Goal: Navigation & Orientation: Find specific page/section

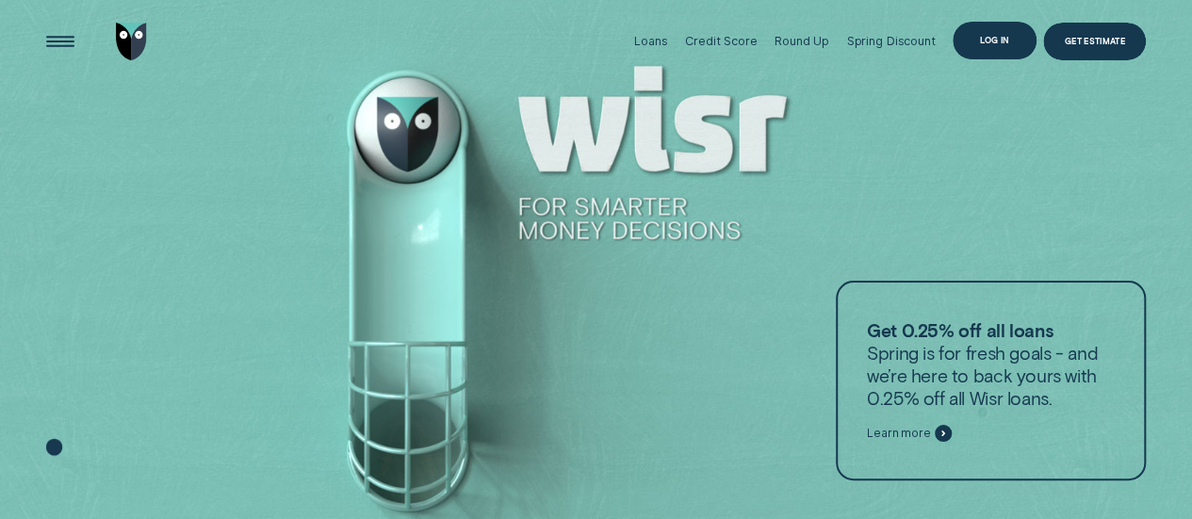
click at [984, 44] on div "Log in" at bounding box center [995, 41] width 84 height 38
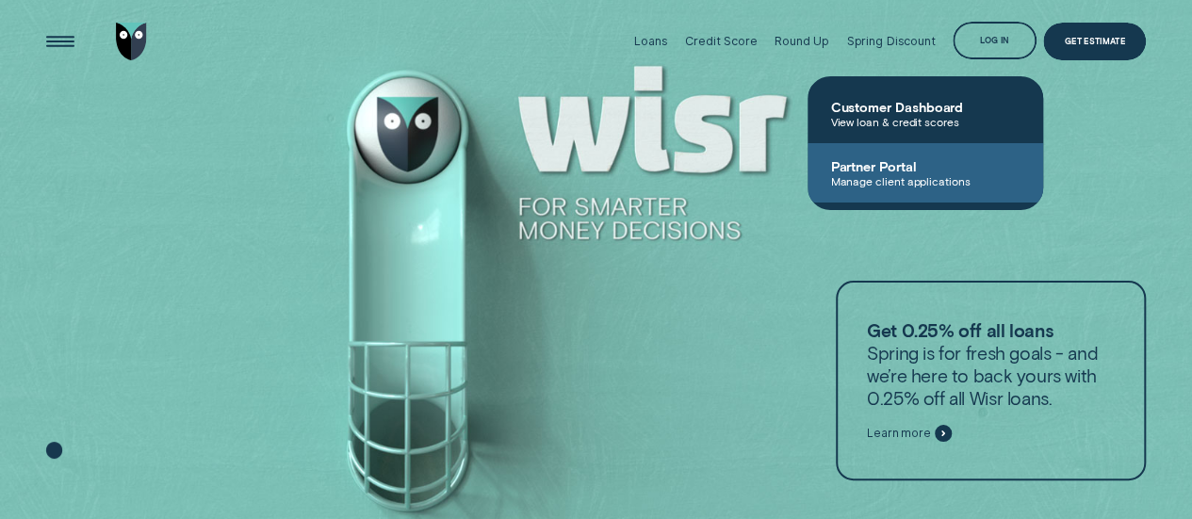
click at [928, 180] on span "Manage client applications" at bounding box center [925, 180] width 190 height 13
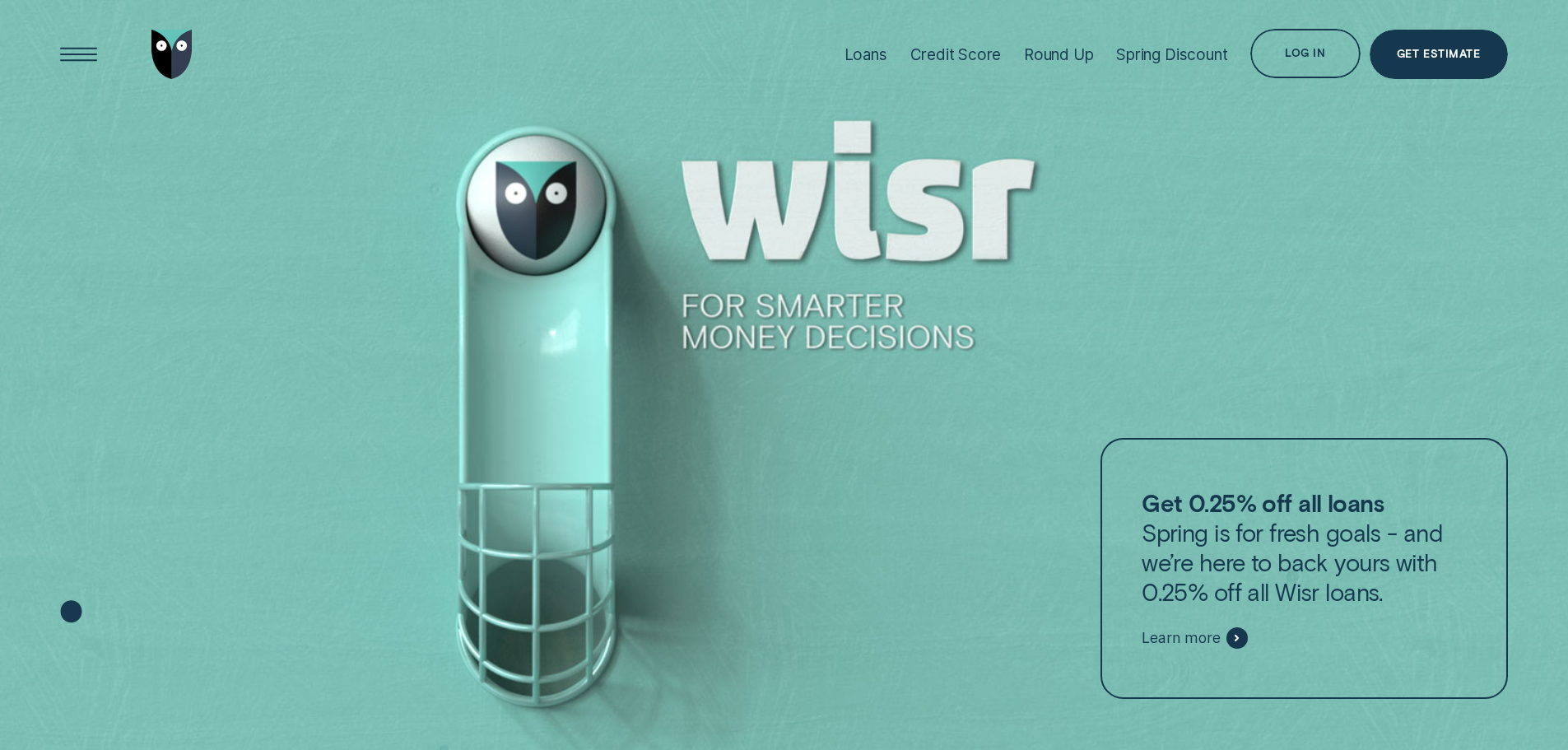
click at [1279, 42] on div "Log in" at bounding box center [1305, 53] width 109 height 50
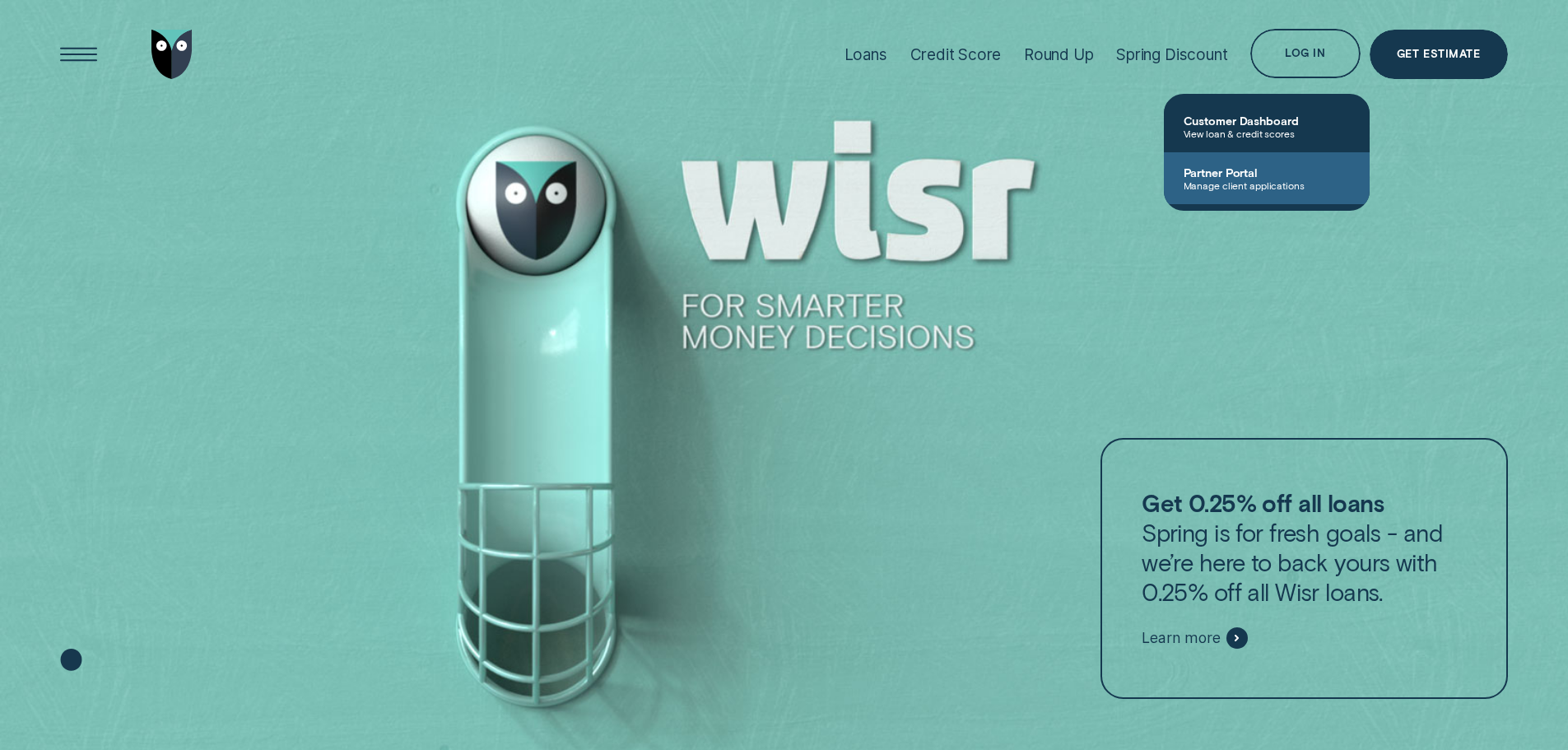
click at [1233, 203] on link "Partner Portal Manage client applications" at bounding box center [1268, 177] width 206 height 52
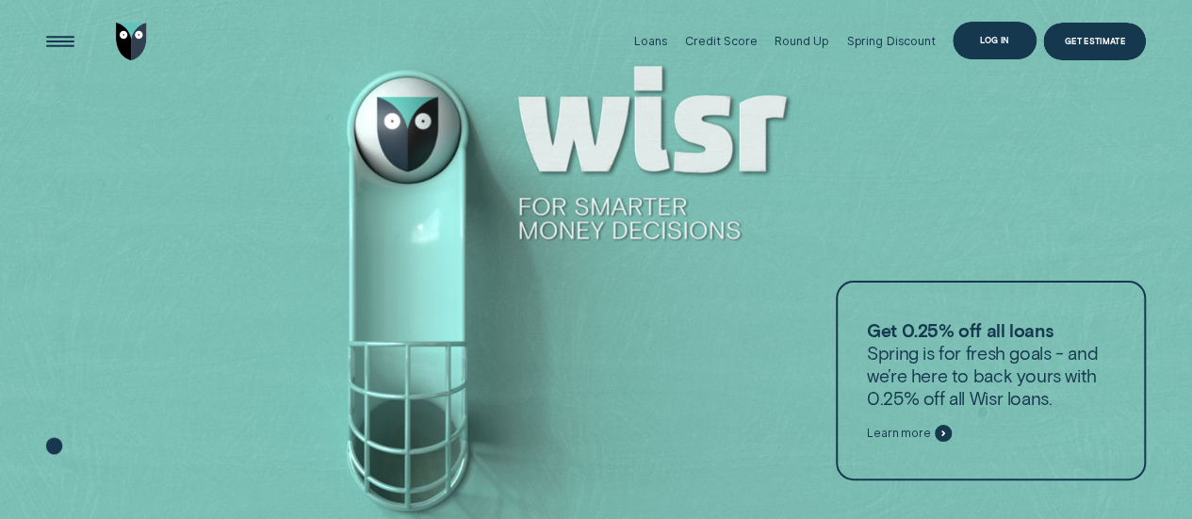
click at [968, 40] on div "Log in" at bounding box center [995, 41] width 84 height 38
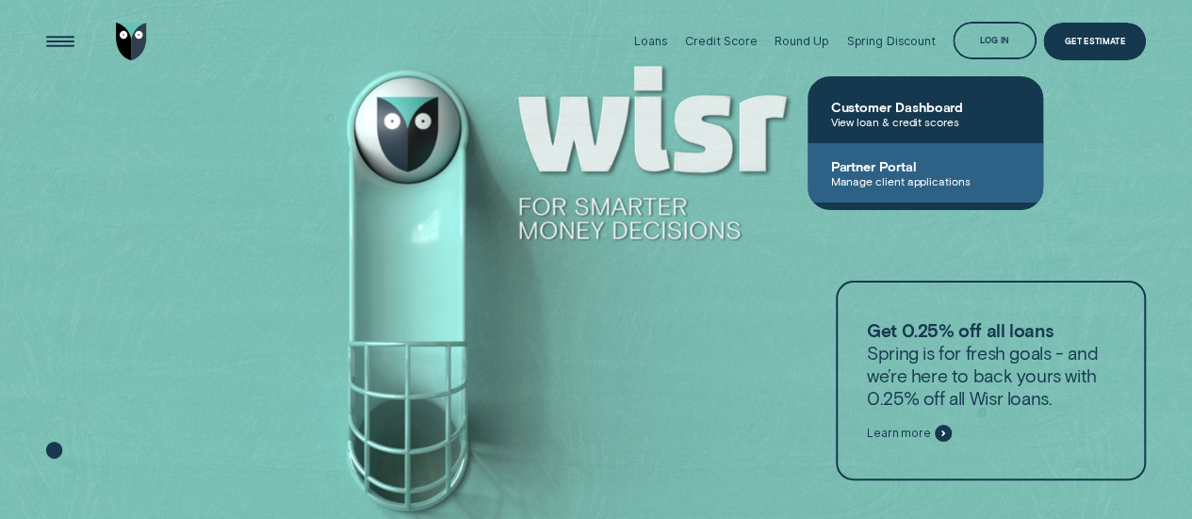
click at [891, 159] on span "Partner Portal" at bounding box center [925, 166] width 190 height 16
